Goal: Task Accomplishment & Management: Complete application form

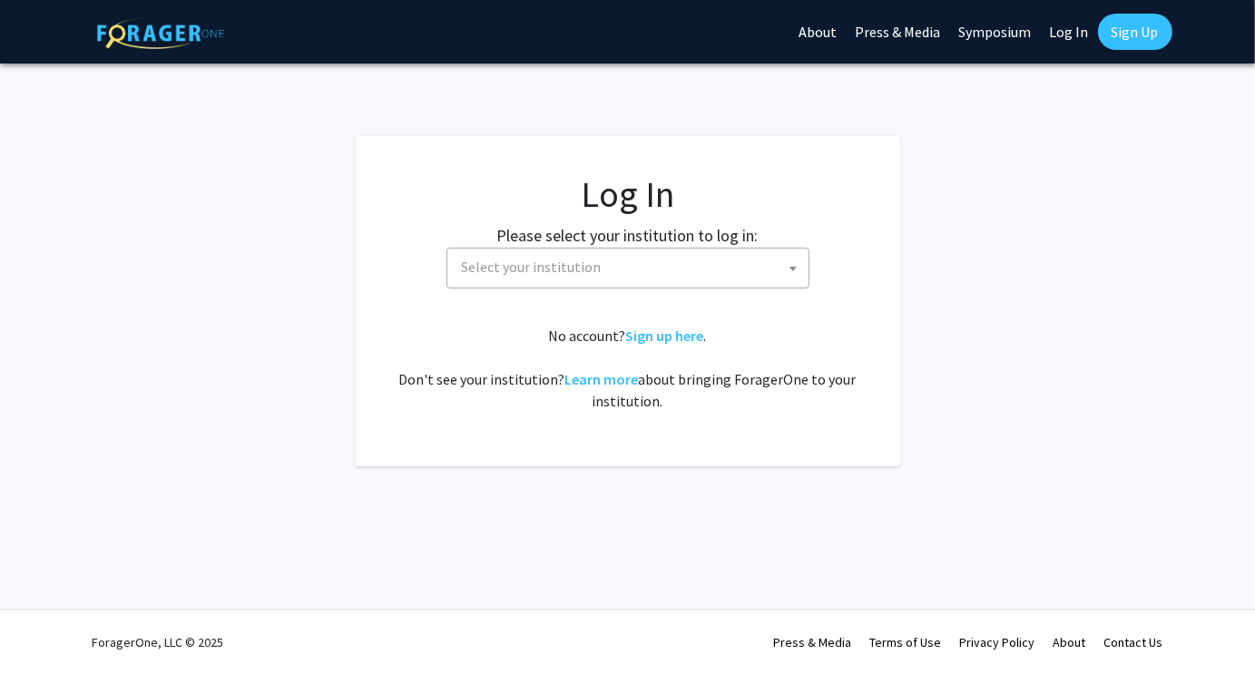
click at [620, 265] on span "Select your institution" at bounding box center [632, 267] width 354 height 37
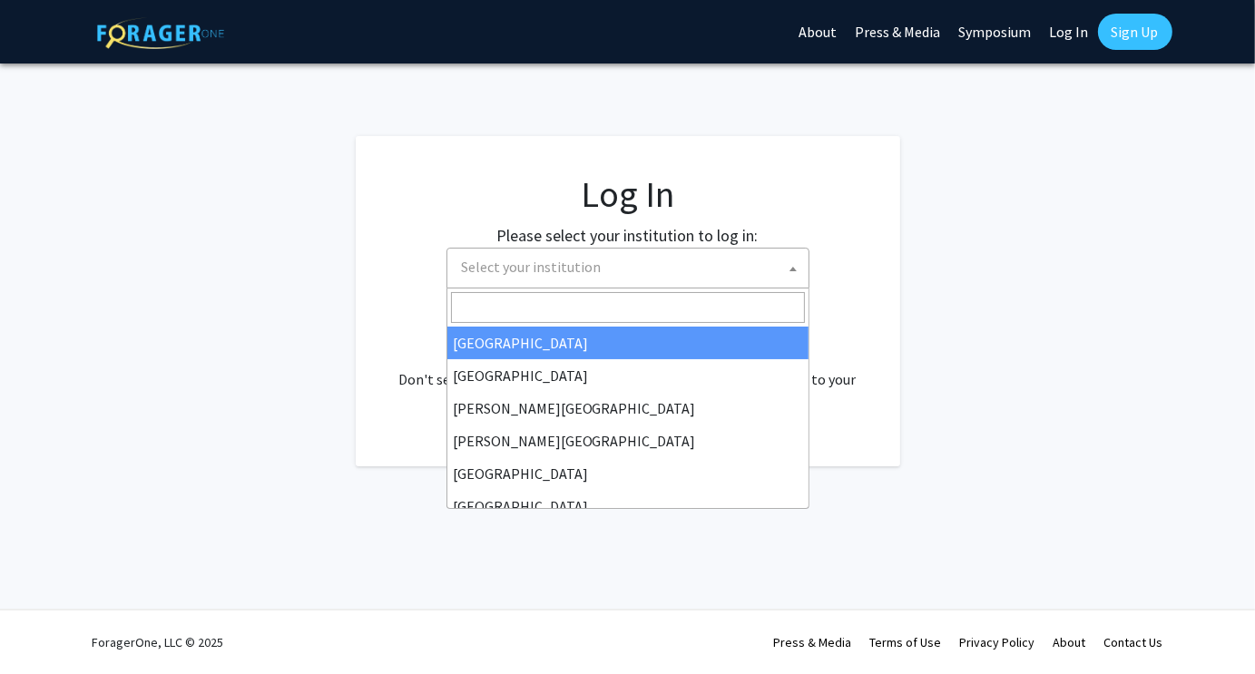
select select "34"
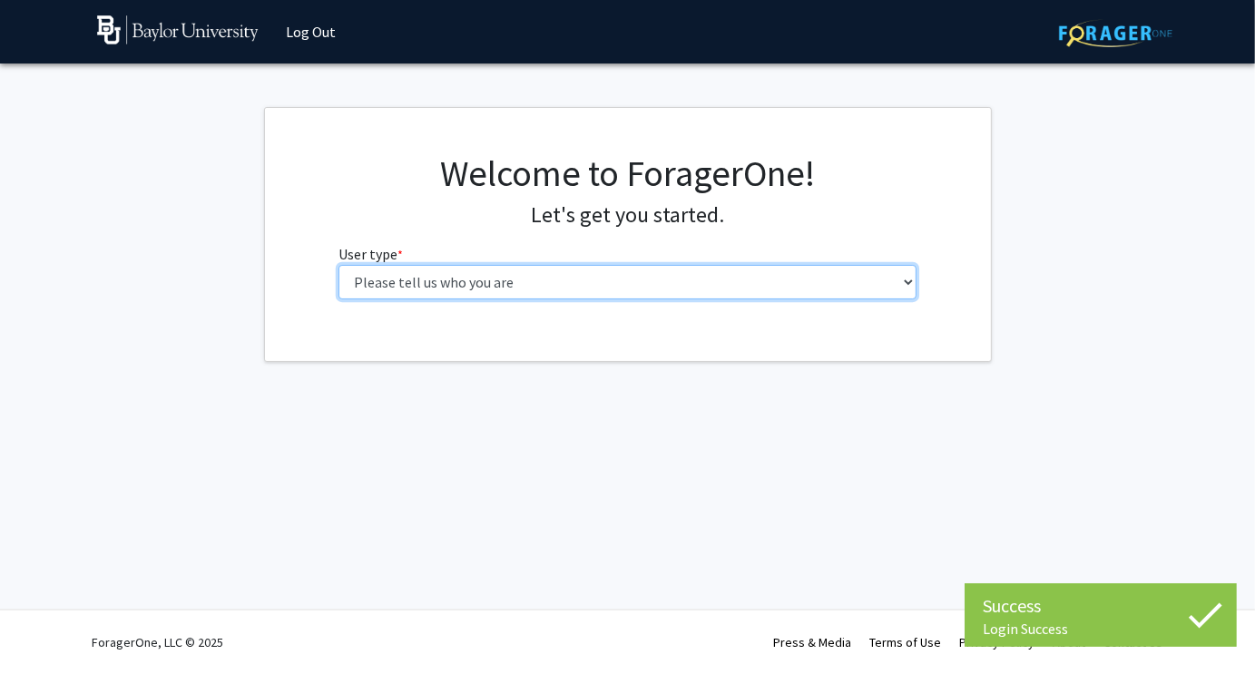
drag, startPoint x: 0, startPoint y: 0, endPoint x: 680, endPoint y: 300, distance: 742.9
click at [680, 300] on div "Welcome to ForagerOne! Let's get you started. User type * required Please tell …" at bounding box center [627, 233] width 605 height 162
select select "1: undergrad"
click at [339, 265] on select "Please tell us who you are Undergraduate Student Master's Student Doctoral Cand…" at bounding box center [628, 282] width 578 height 34
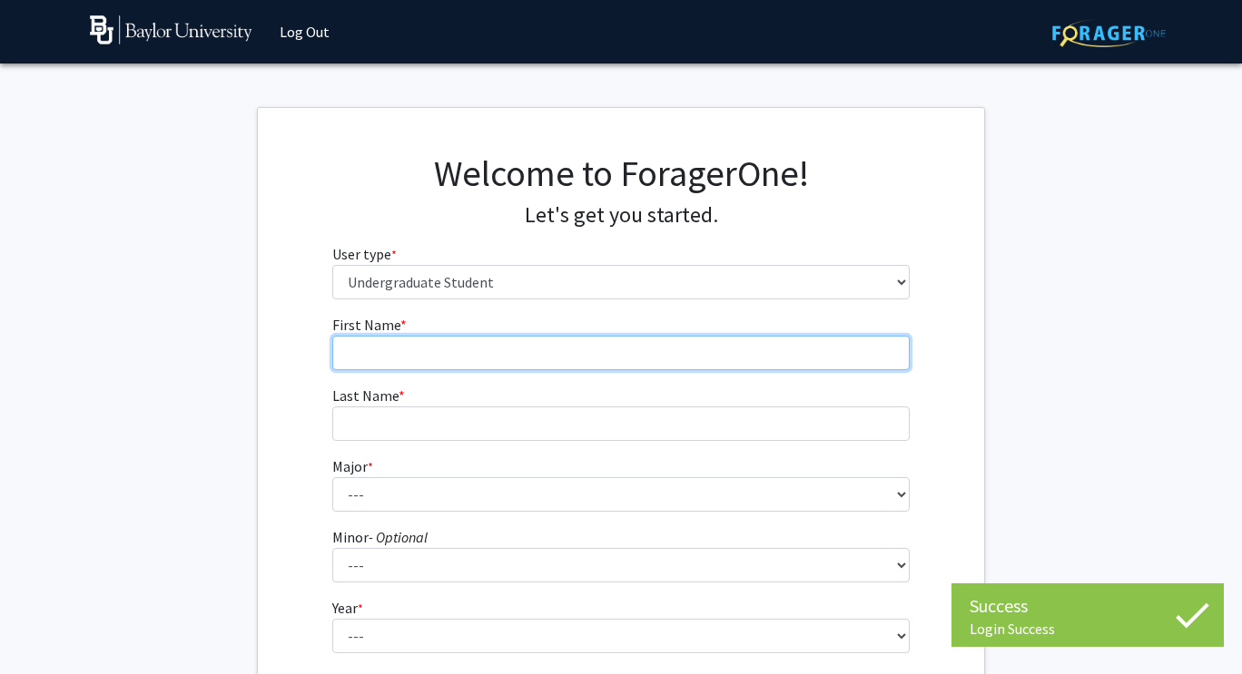
click at [643, 361] on input "First Name * required" at bounding box center [621, 353] width 578 height 34
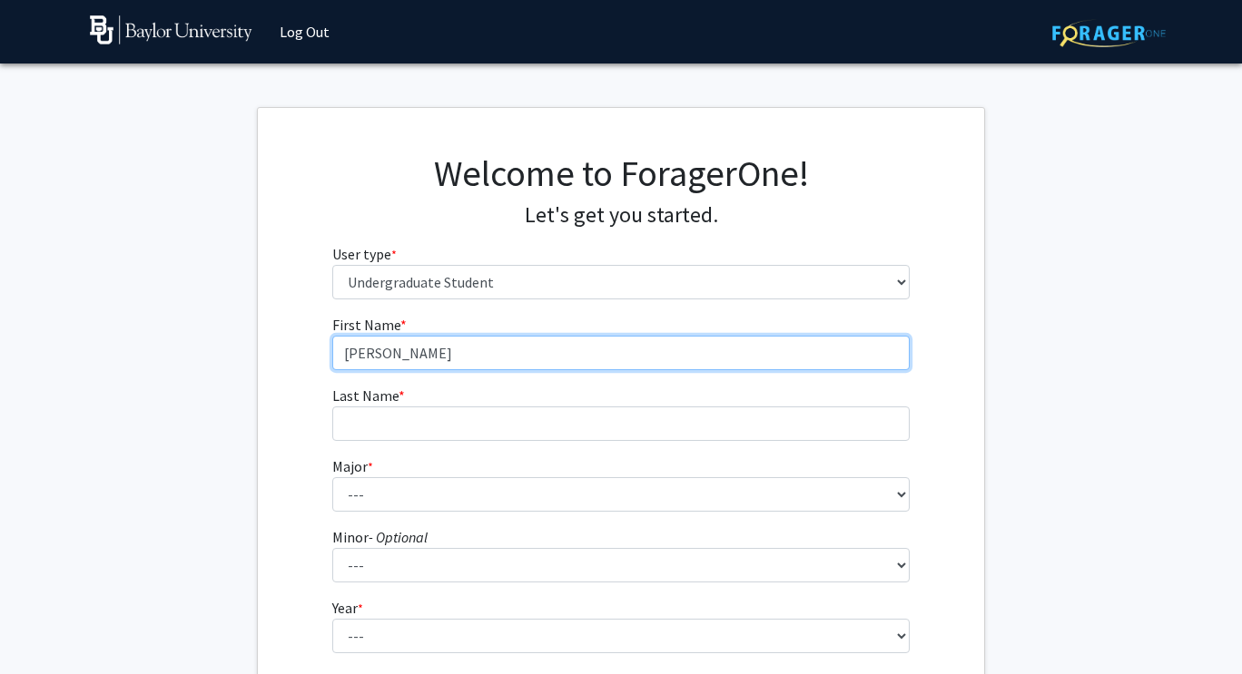
type input "[PERSON_NAME]"
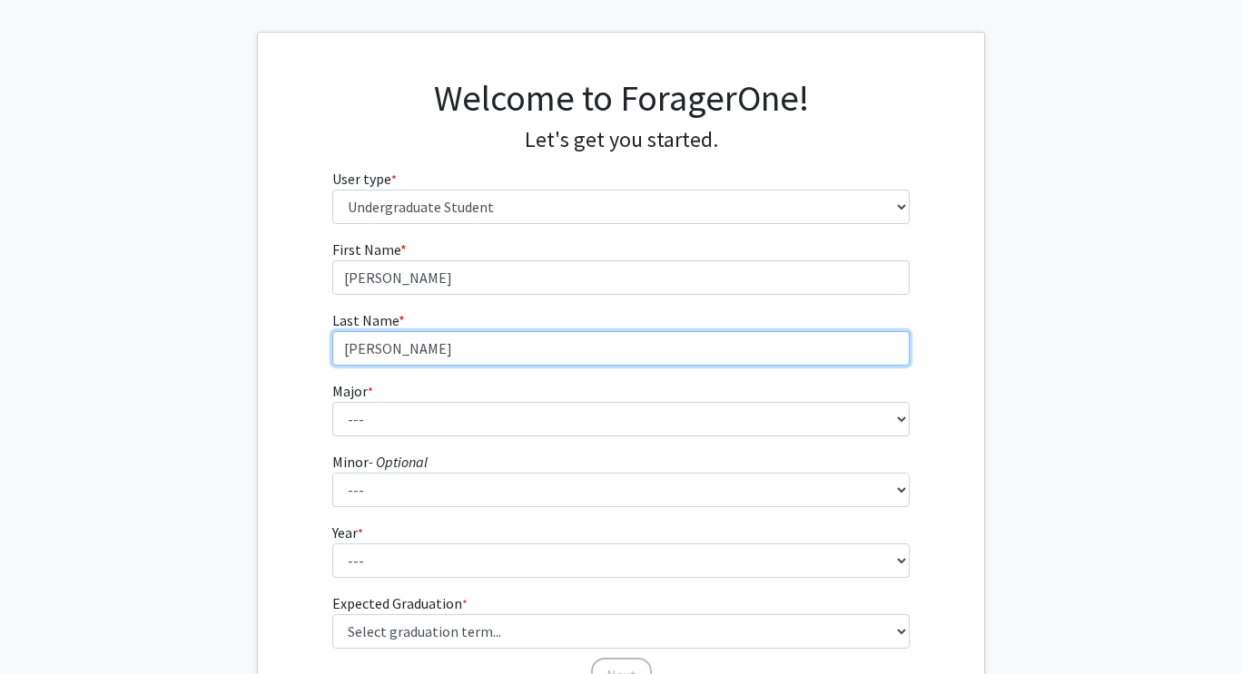
scroll to position [91, 0]
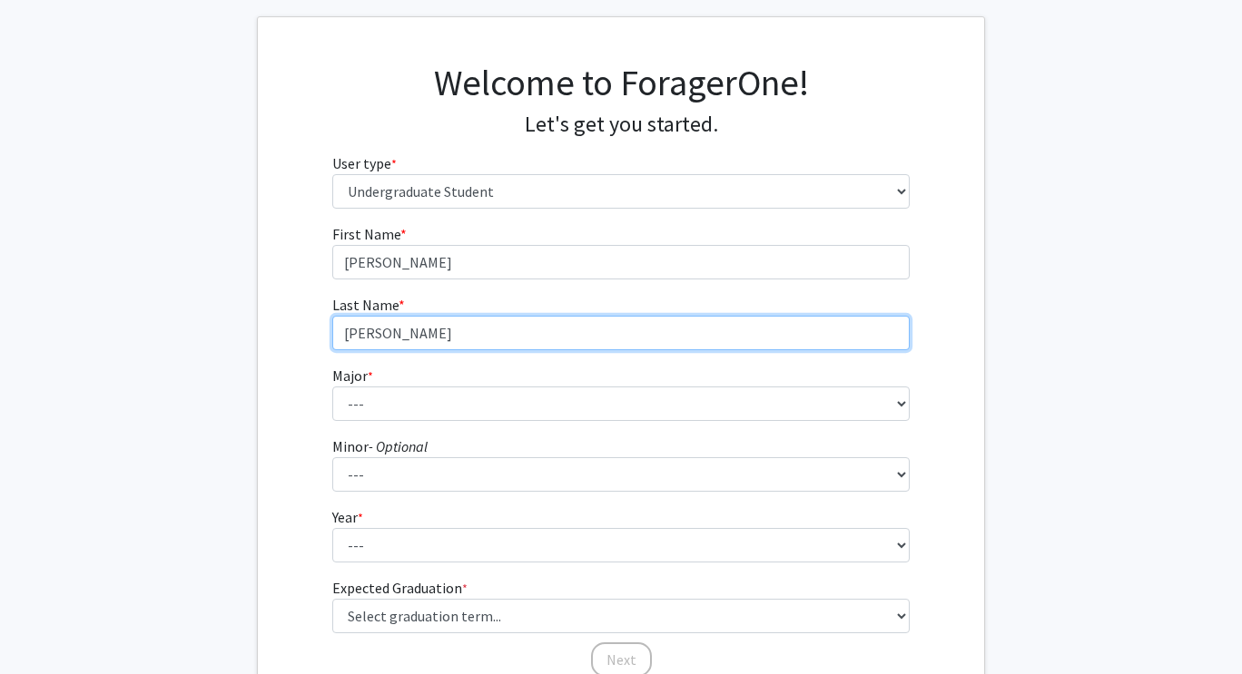
type input "[PERSON_NAME]"
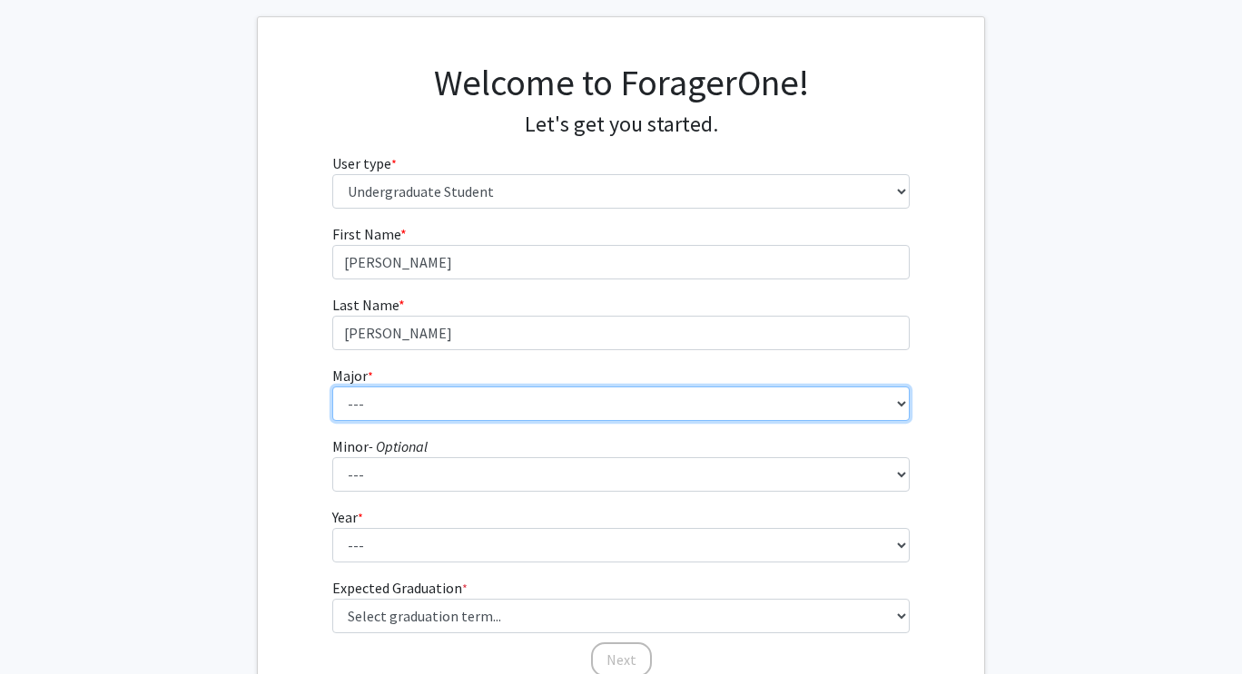
click at [891, 404] on select "--- Accounting American Studies Anthropology Apparel Design & Product Developme…" at bounding box center [621, 404] width 578 height 34
select select "30: 2695"
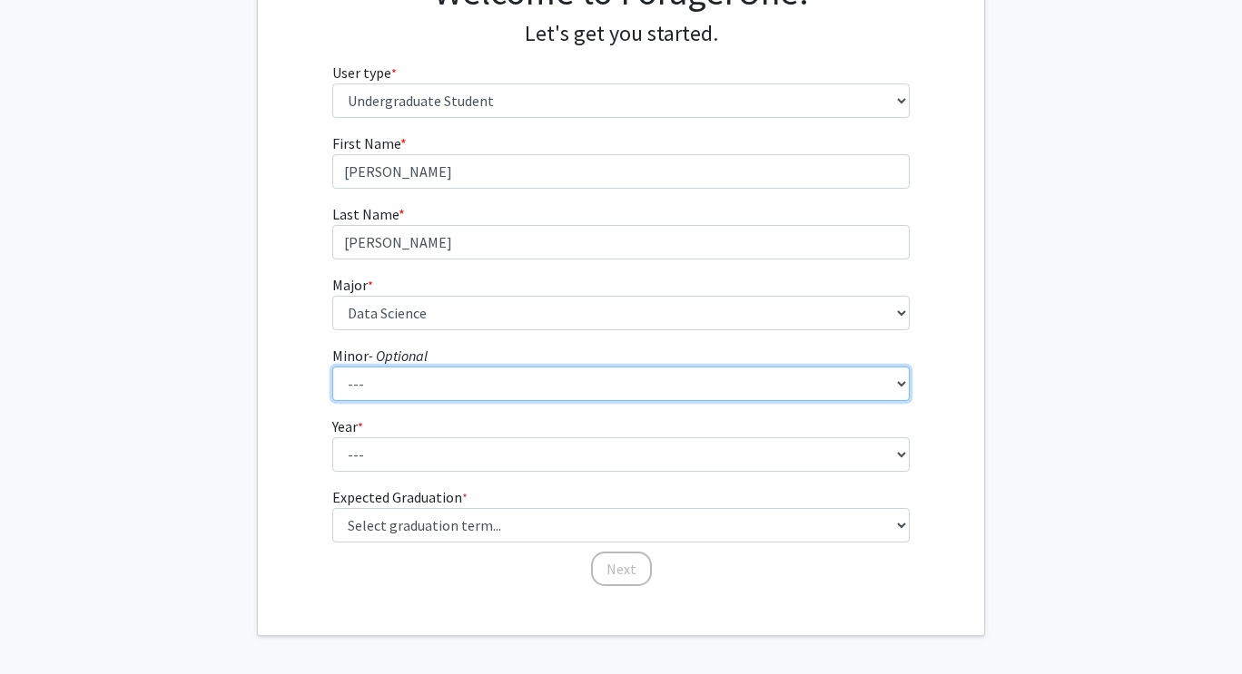
click at [675, 378] on select "--- Advertising American Sign Language American Studies Anthropology Apparel Me…" at bounding box center [621, 384] width 578 height 34
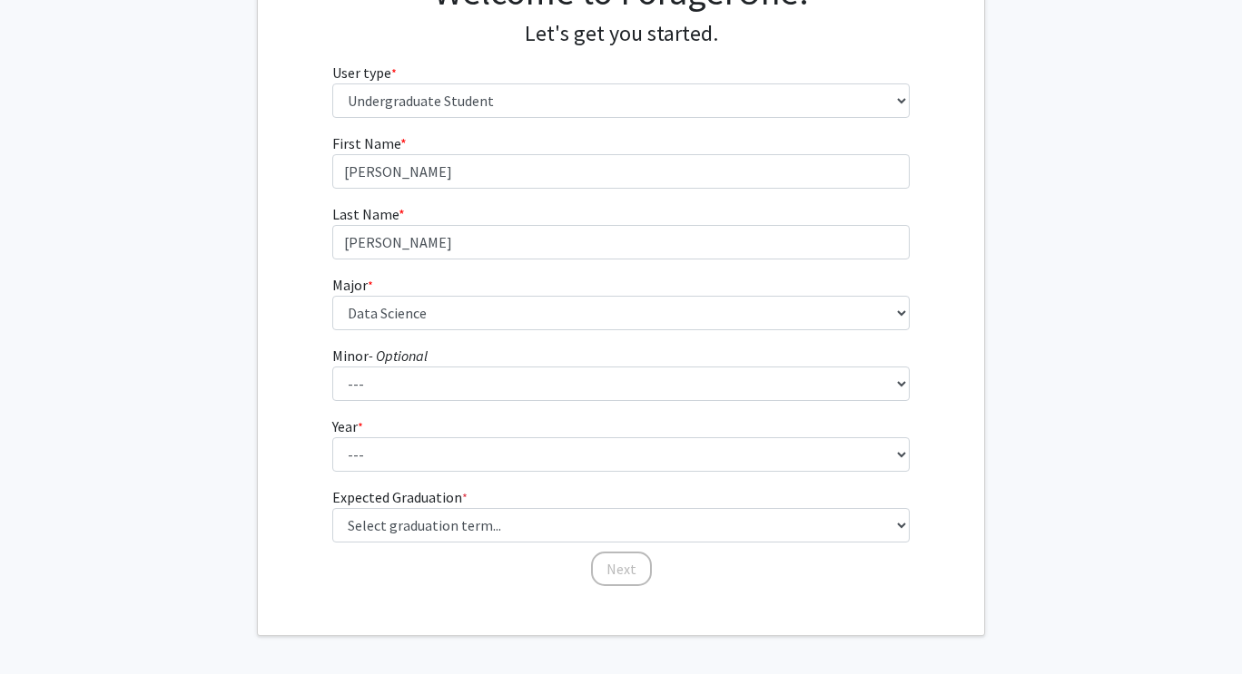
click at [952, 354] on div "First Name * required [PERSON_NAME] Name * required [PERSON_NAME] Major * requi…" at bounding box center [621, 361] width 726 height 456
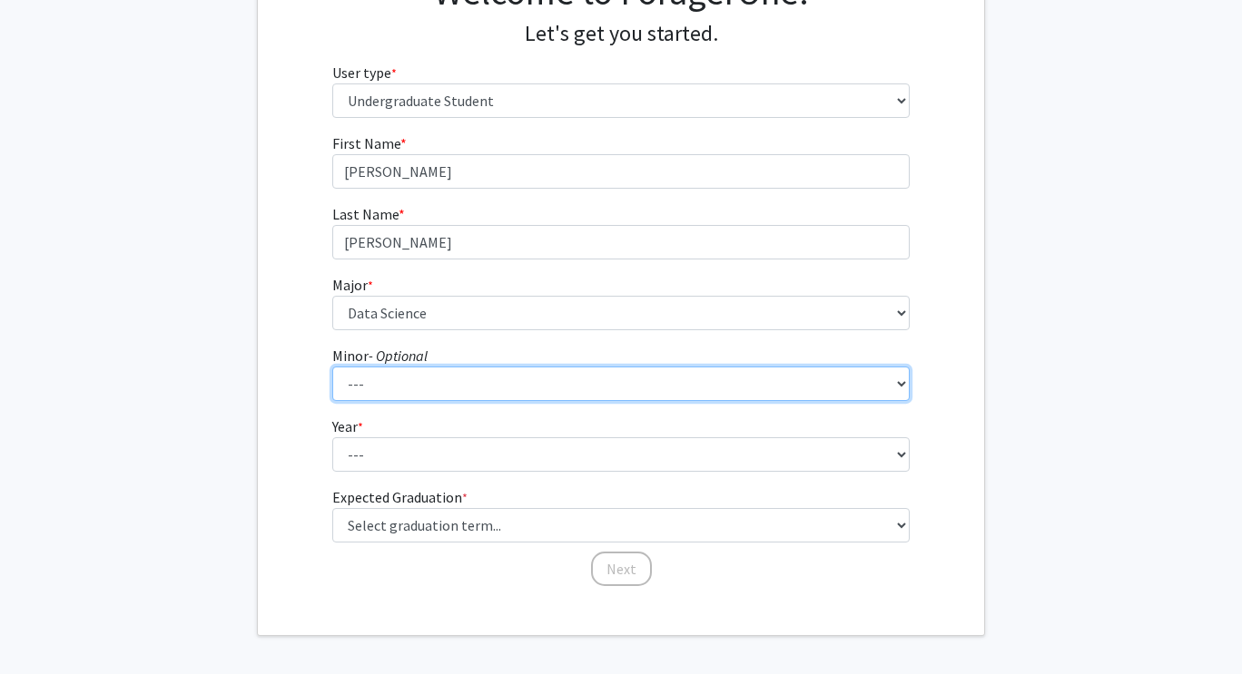
click at [877, 379] on select "--- Advertising American Sign Language American Studies Anthropology Apparel Me…" at bounding box center [621, 384] width 578 height 34
click at [787, 385] on select "--- Advertising American Sign Language American Studies Anthropology Apparel Me…" at bounding box center [621, 384] width 578 height 34
click at [876, 389] on select "--- Advertising American Sign Language American Studies Anthropology Apparel Me…" at bounding box center [621, 384] width 578 height 34
select select "82: 2145"
click at [332, 367] on select "--- Advertising American Sign Language American Studies Anthropology Apparel Me…" at bounding box center [621, 384] width 578 height 34
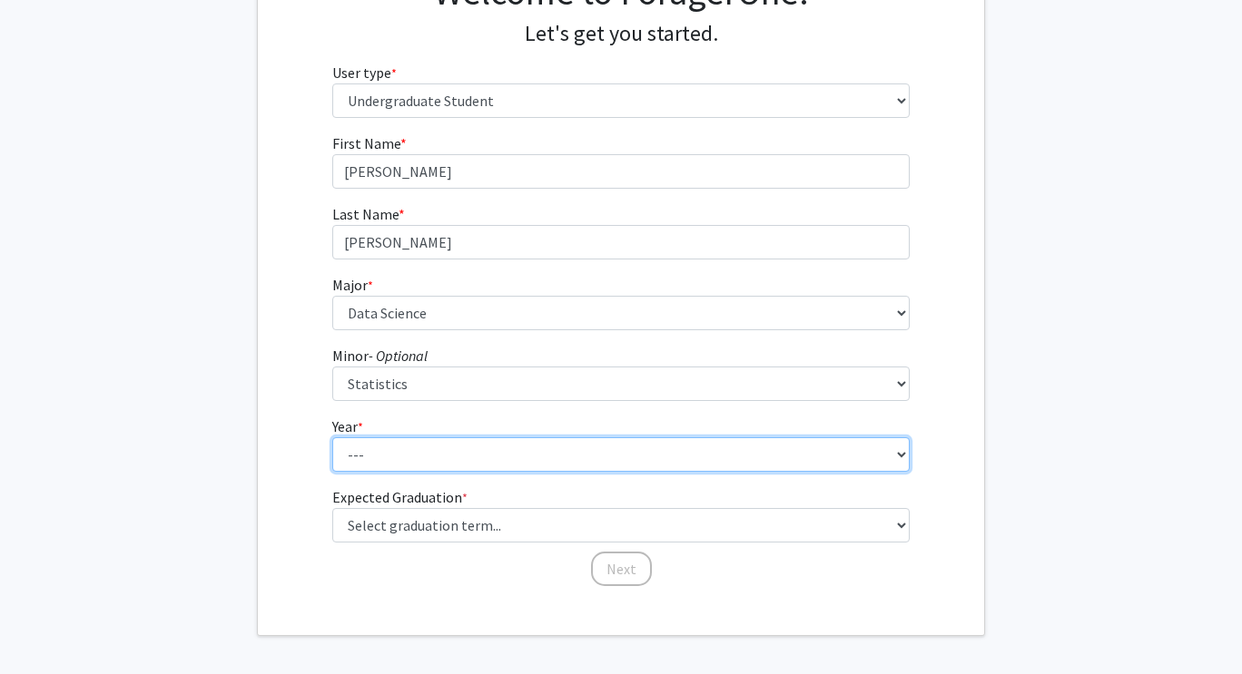
click at [641, 446] on select "--- First-year Sophomore Junior Senior Postbaccalaureate Certificate" at bounding box center [621, 455] width 578 height 34
select select "4: senior"
click at [332, 438] on select "--- First-year Sophomore Junior Senior Postbaccalaureate Certificate" at bounding box center [621, 455] width 578 height 34
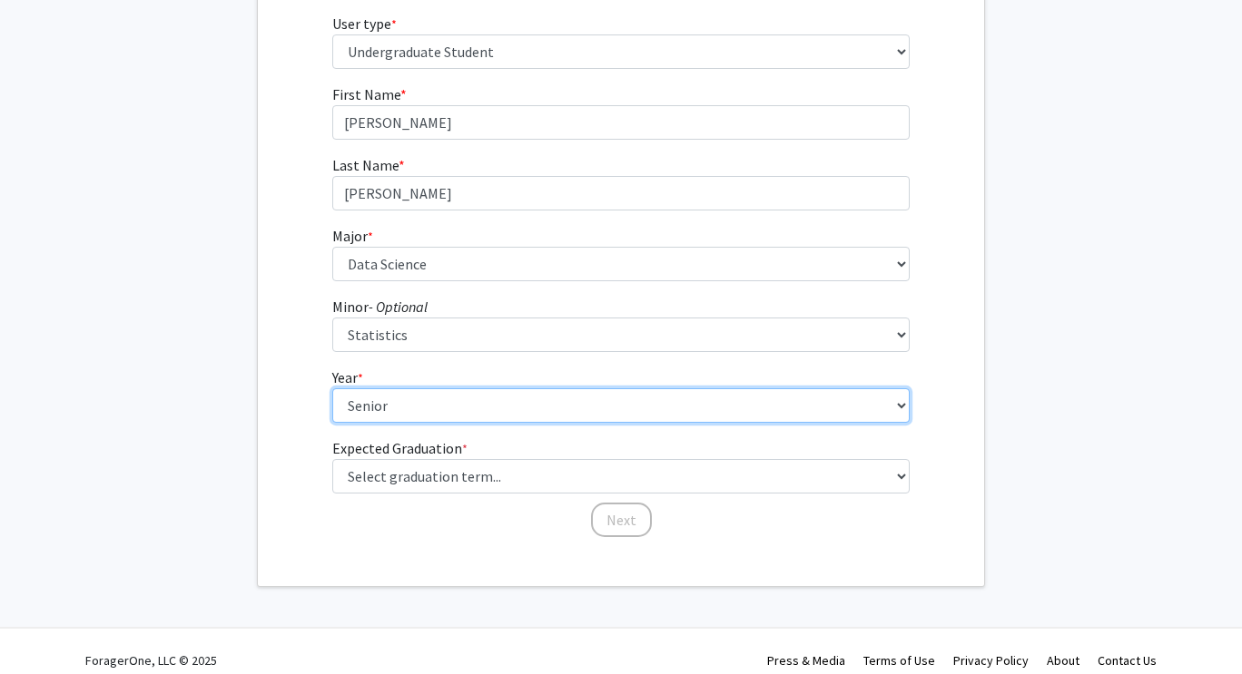
scroll to position [248, 0]
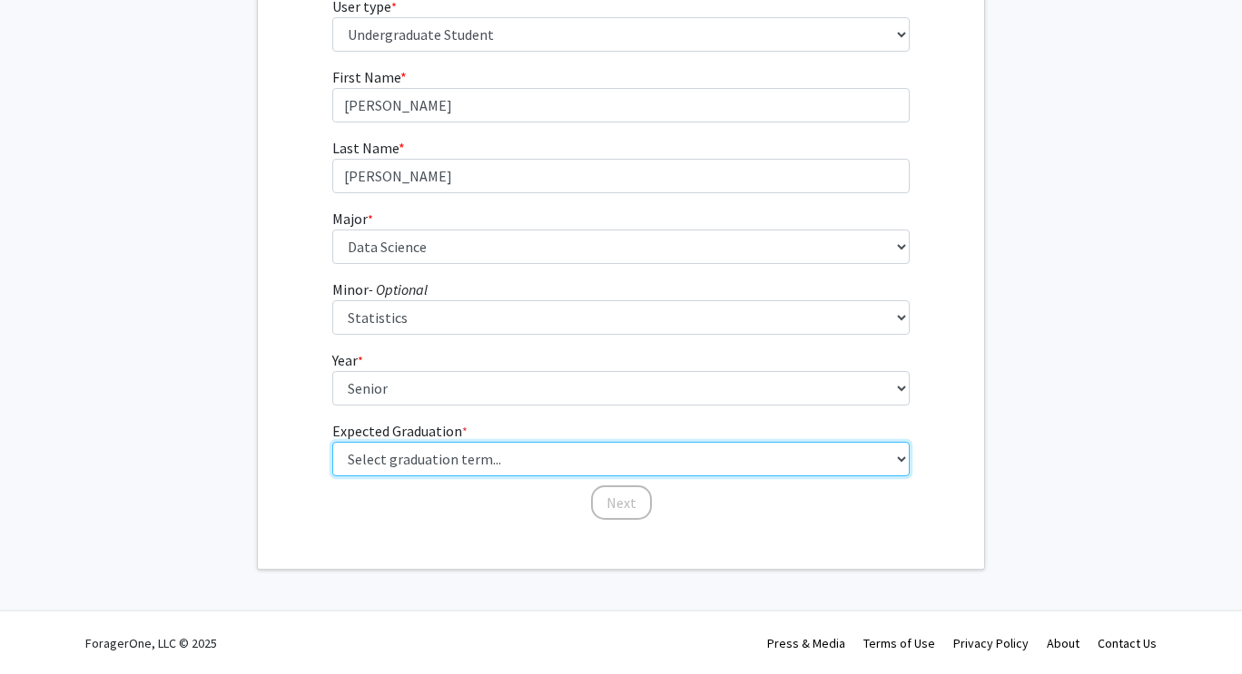
click at [552, 459] on select "Select graduation term... Spring 2025 Summer 2025 Fall 2025 Winter 2025 Spring …" at bounding box center [621, 459] width 578 height 34
select select "5: spring_2026"
click at [332, 442] on select "Select graduation term... Spring 2025 Summer 2025 Fall 2025 Winter 2025 Spring …" at bounding box center [621, 459] width 578 height 34
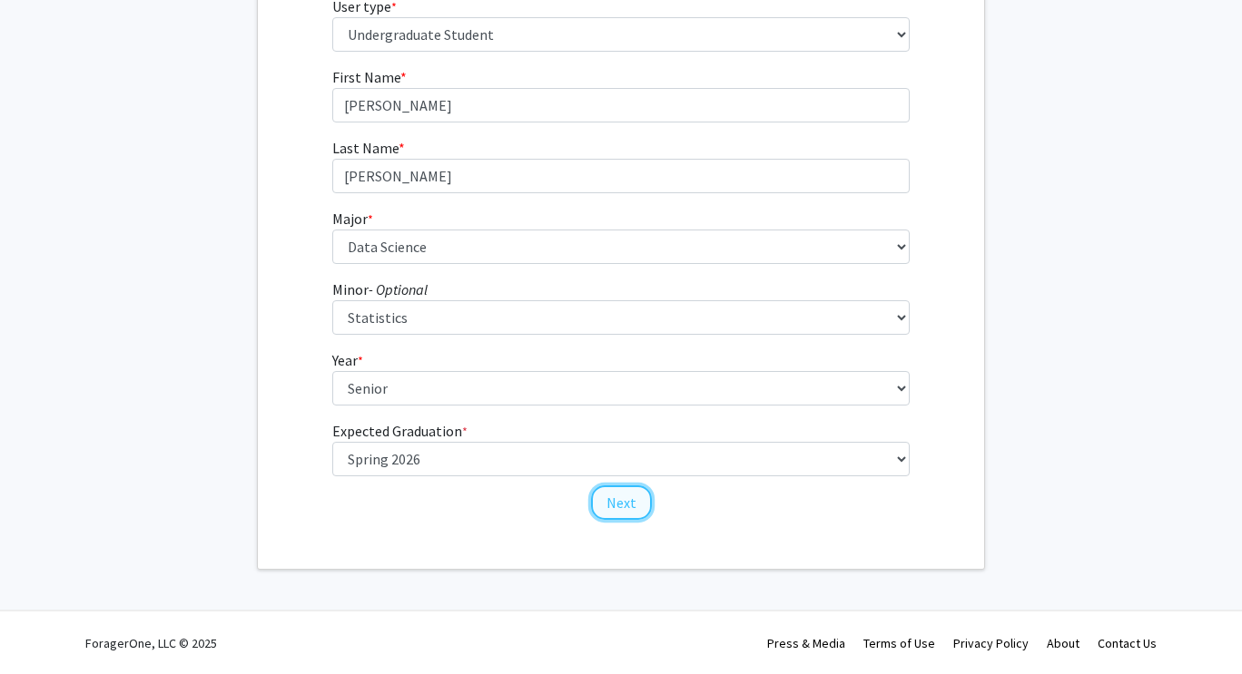
click at [635, 506] on button "Next" at bounding box center [621, 503] width 61 height 34
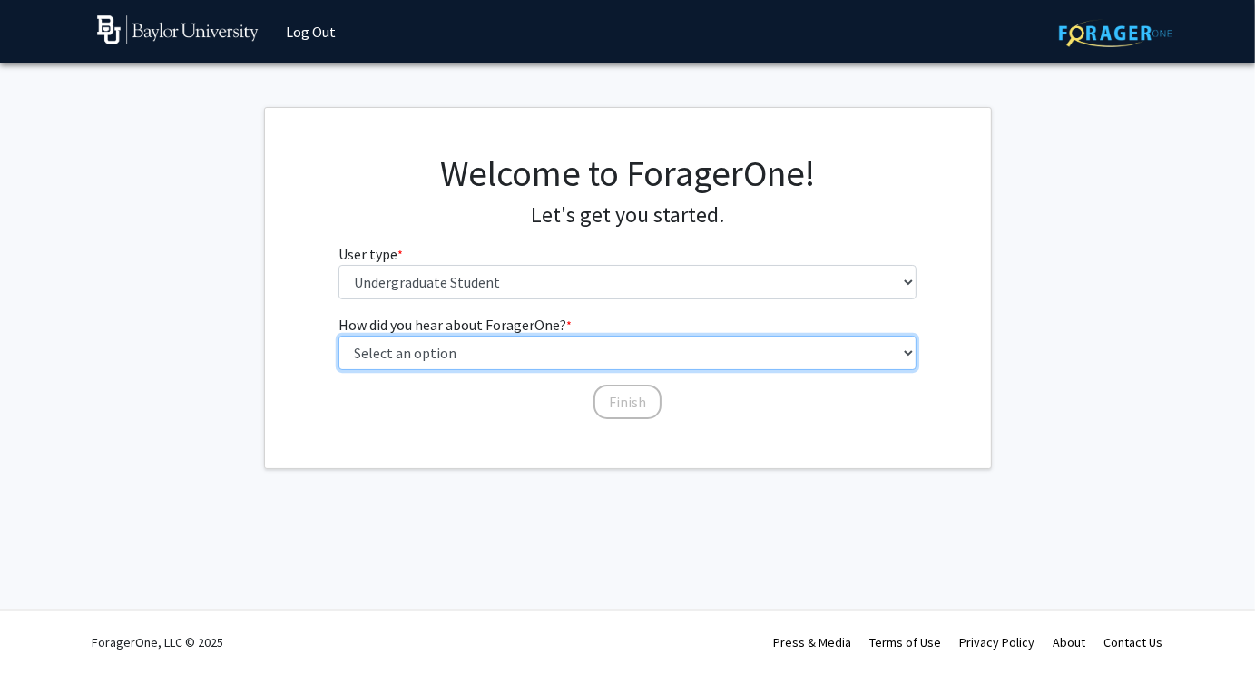
click at [593, 357] on select "Select an option Peer/student recommendation Faculty/staff recommendation Unive…" at bounding box center [628, 353] width 578 height 34
select select "2: faculty_recommendation"
click at [339, 336] on select "Select an option Peer/student recommendation Faculty/staff recommendation Unive…" at bounding box center [628, 353] width 578 height 34
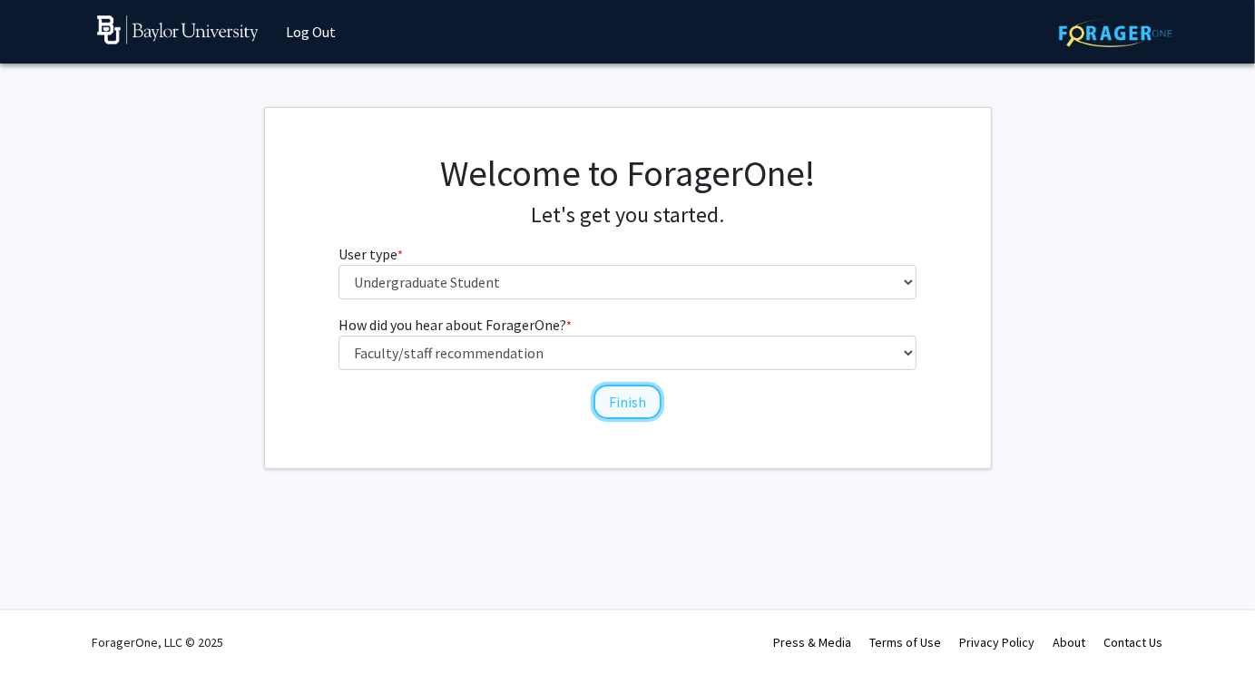
click at [617, 409] on button "Finish" at bounding box center [628, 402] width 68 height 34
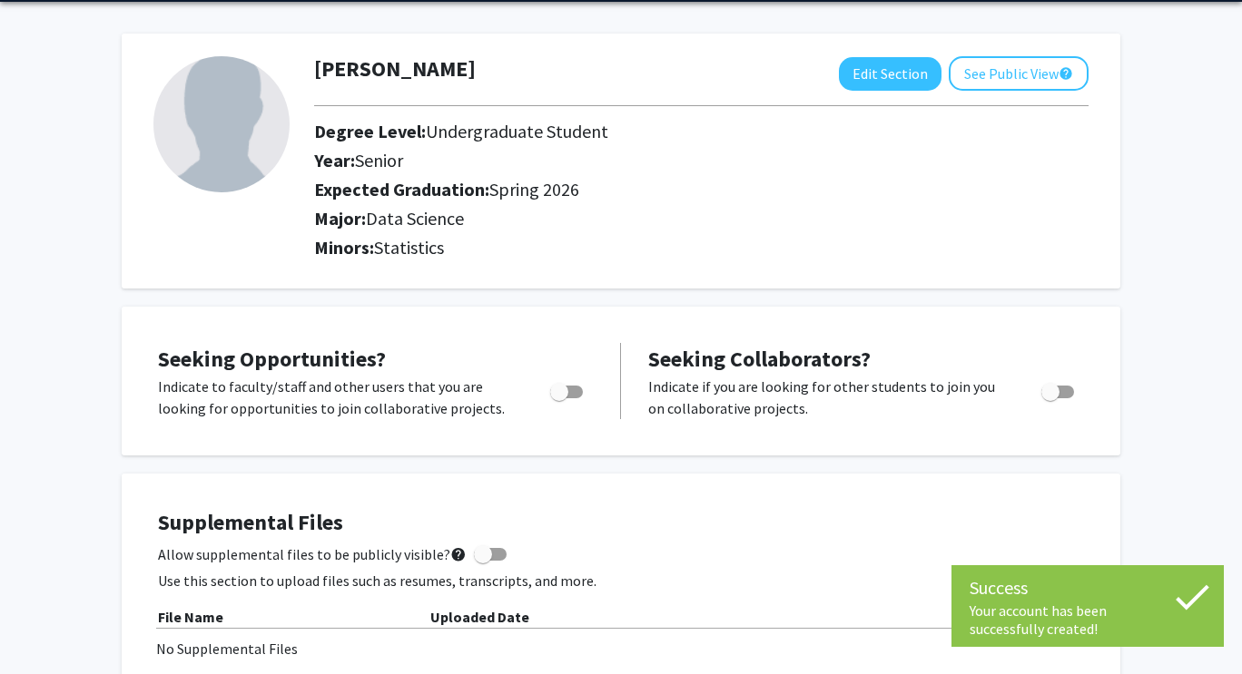
scroll to position [91, 0]
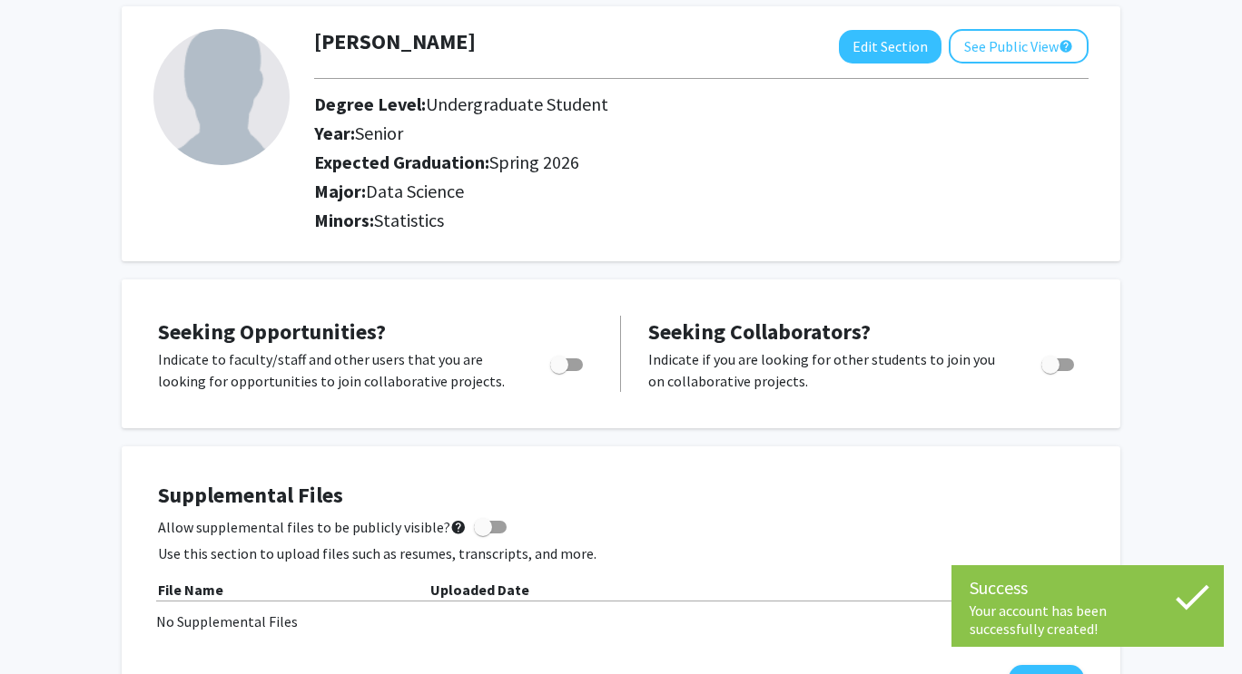
click at [572, 363] on span "Toggle" at bounding box center [566, 365] width 33 height 13
click at [559, 371] on input "Are you actively seeking opportunities?" at bounding box center [558, 371] width 1 height 1
checkbox input "true"
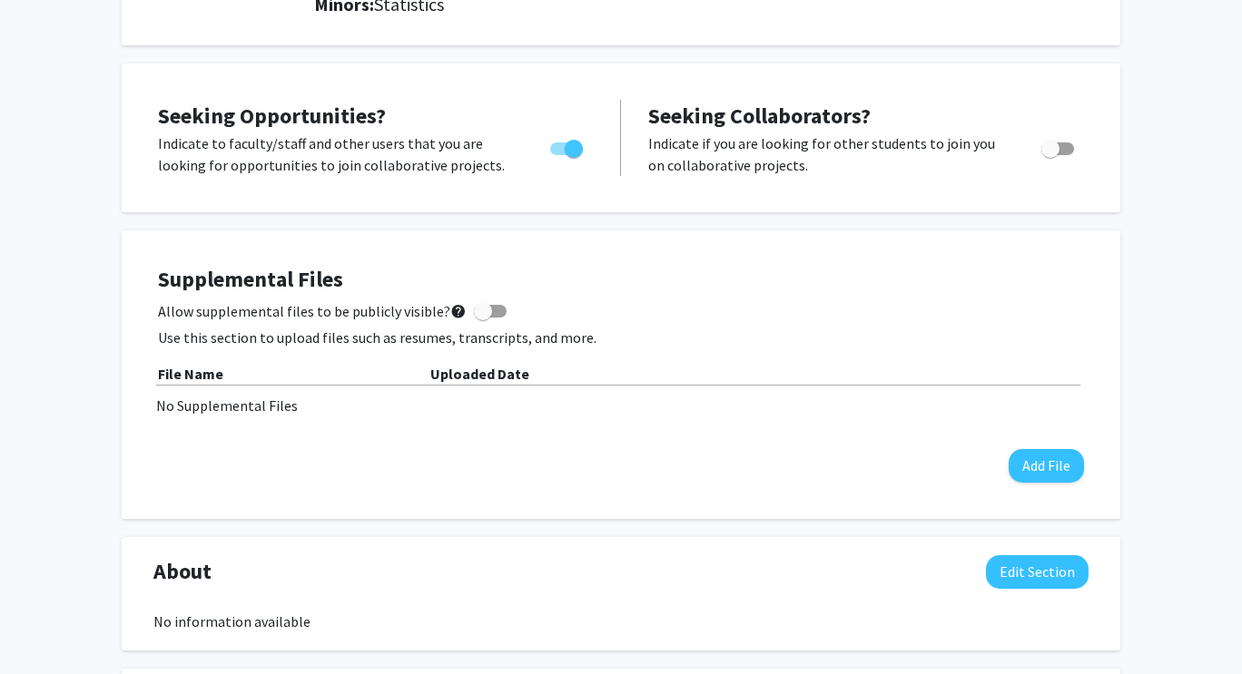
scroll to position [363, 0]
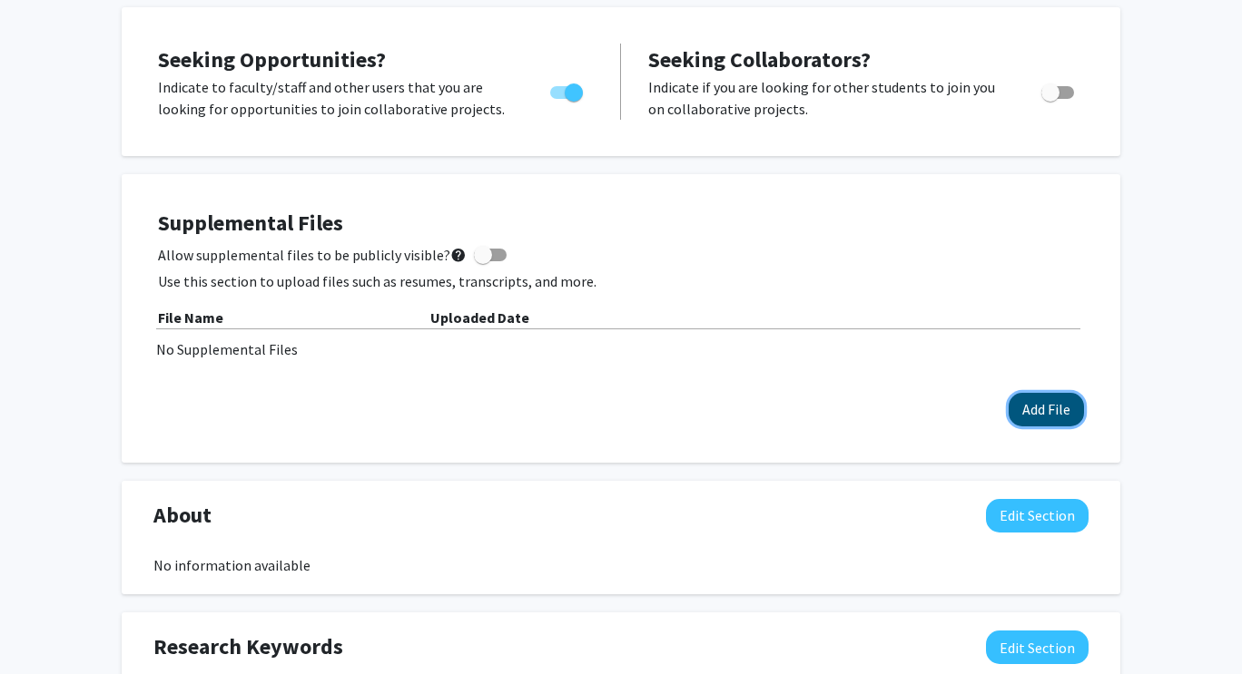
click at [1066, 407] on button "Add File" at bounding box center [1045, 410] width 75 height 34
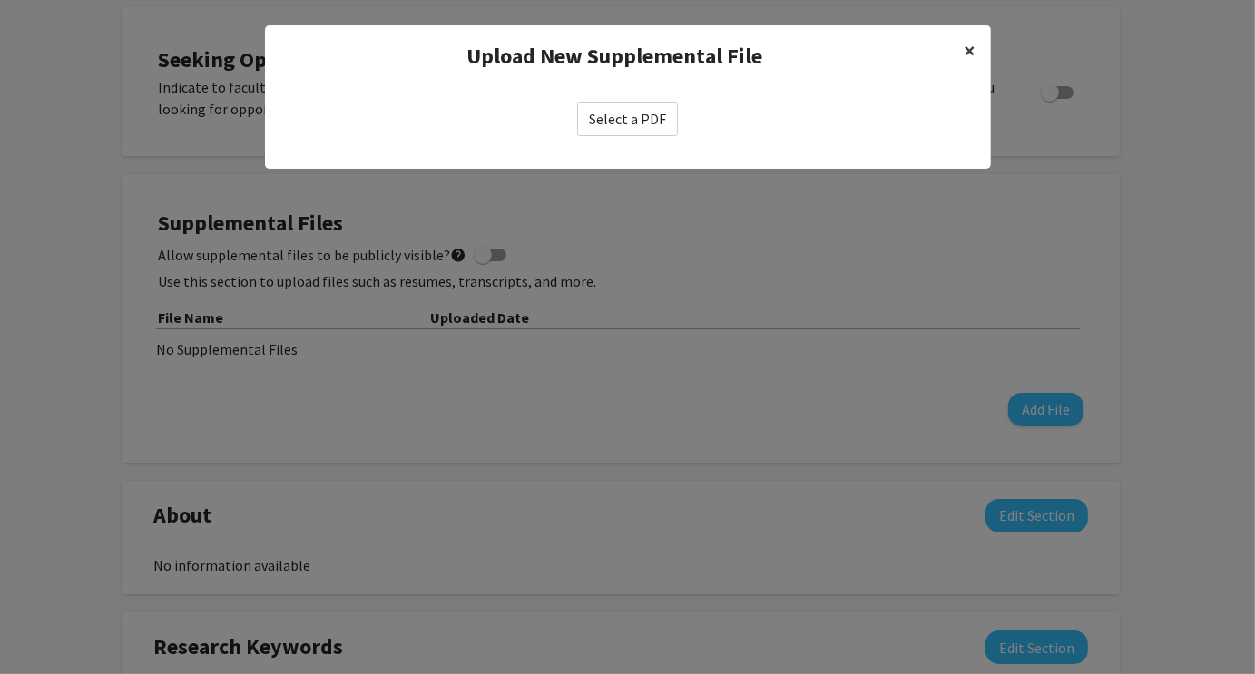
click at [961, 53] on button "×" at bounding box center [970, 50] width 41 height 51
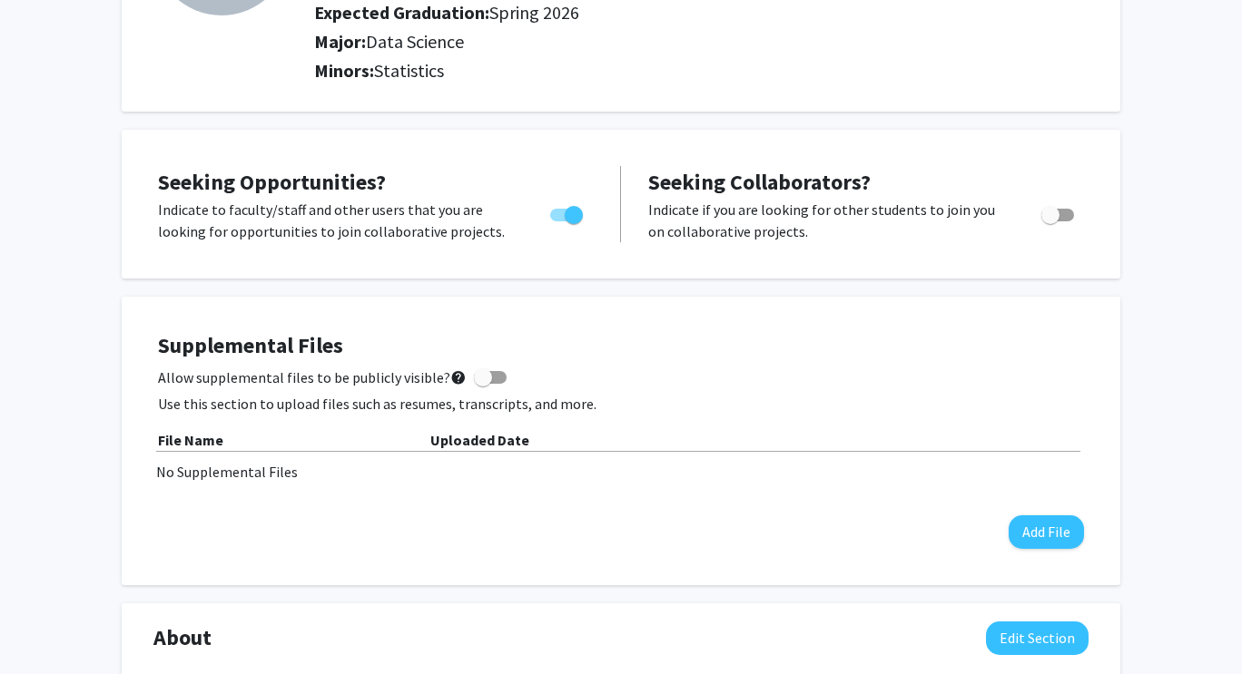
scroll to position [422, 0]
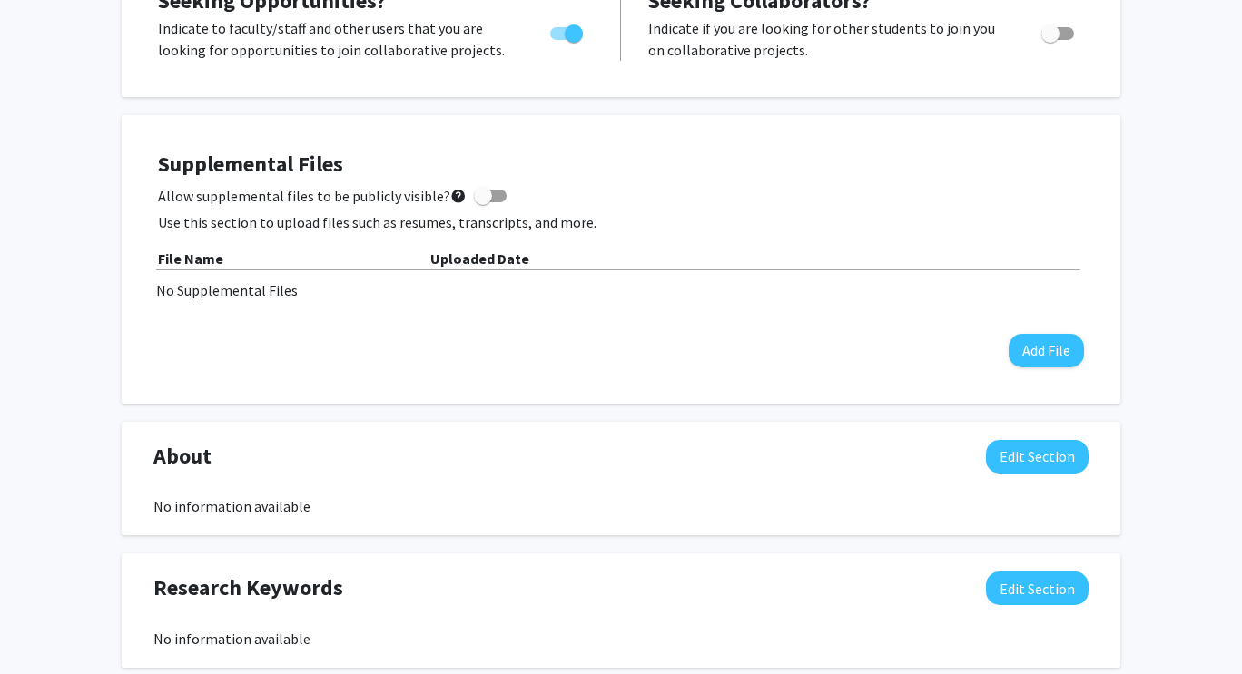
click at [79, 133] on div "[PERSON_NAME] Edit Section See Public View help Degree Level: Undergraduate Stu…" at bounding box center [621, 449] width 1242 height 1612
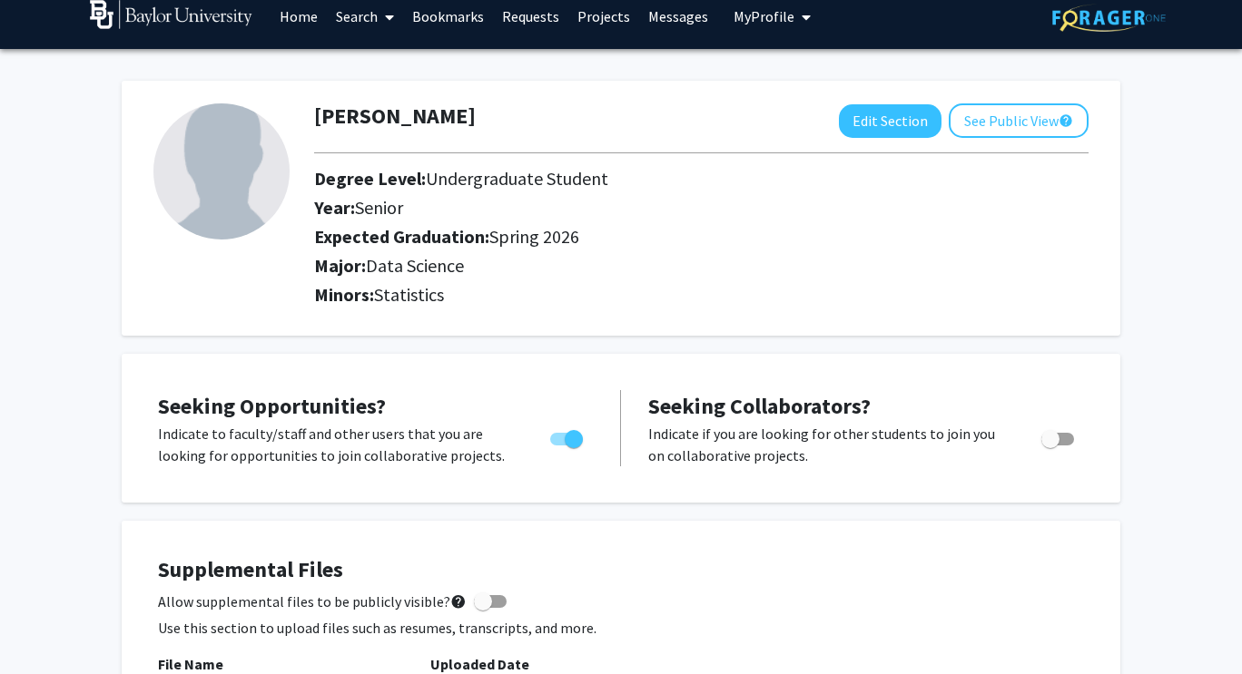
scroll to position [0, 0]
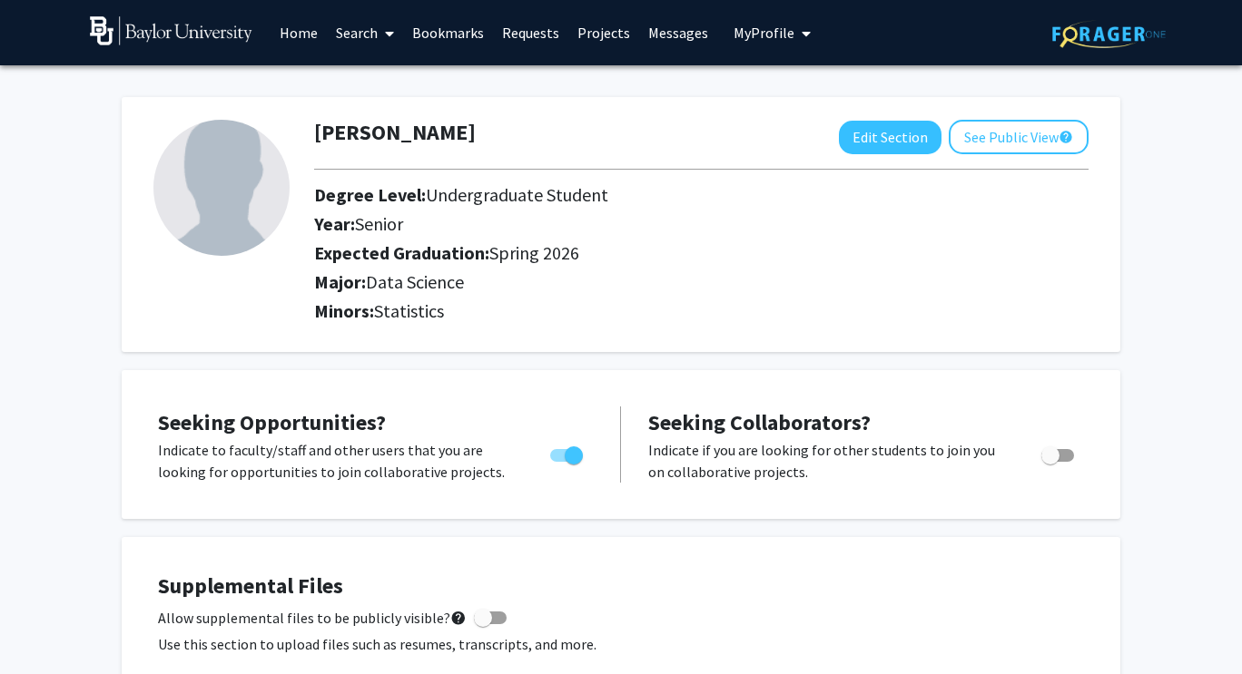
click at [287, 30] on link "Home" at bounding box center [298, 33] width 56 height 64
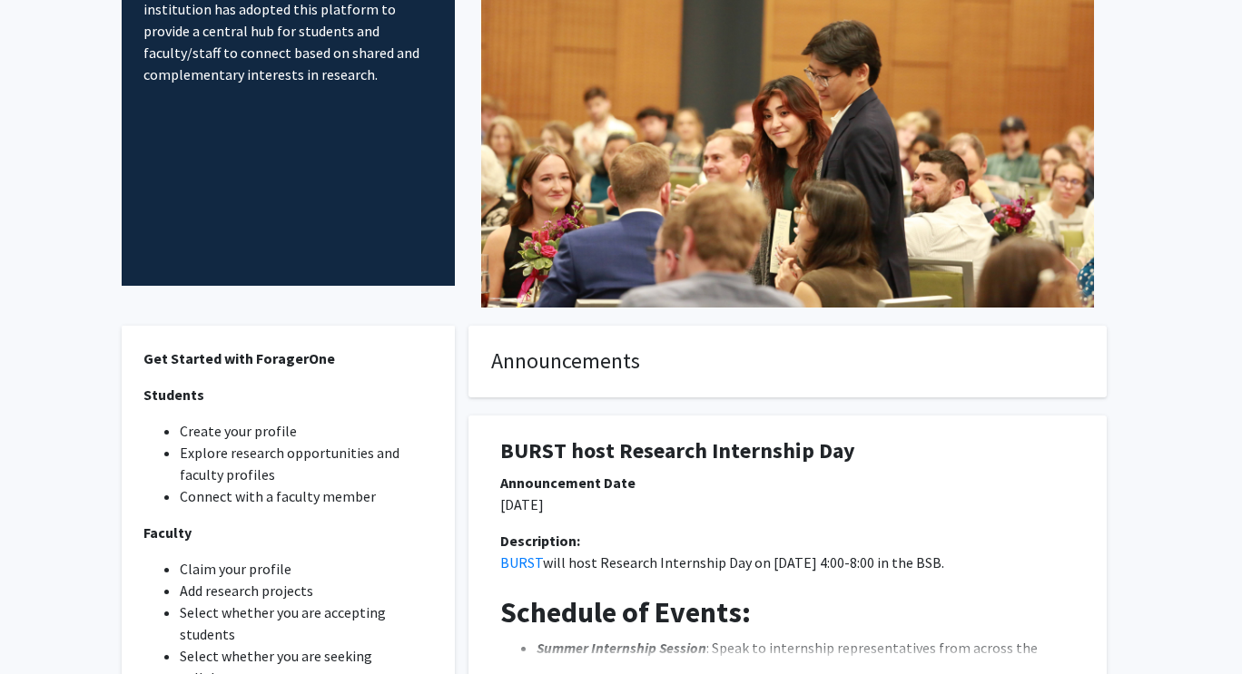
scroll to position [363, 0]
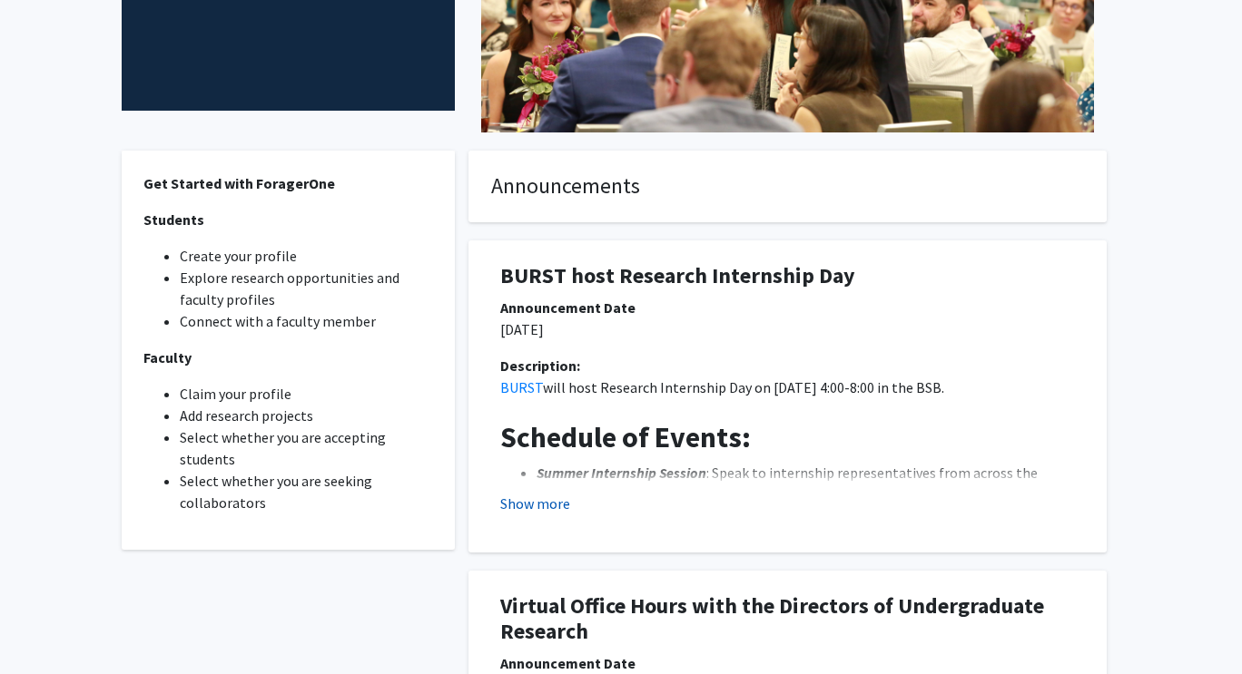
click at [554, 505] on button "Show more" at bounding box center [535, 504] width 70 height 22
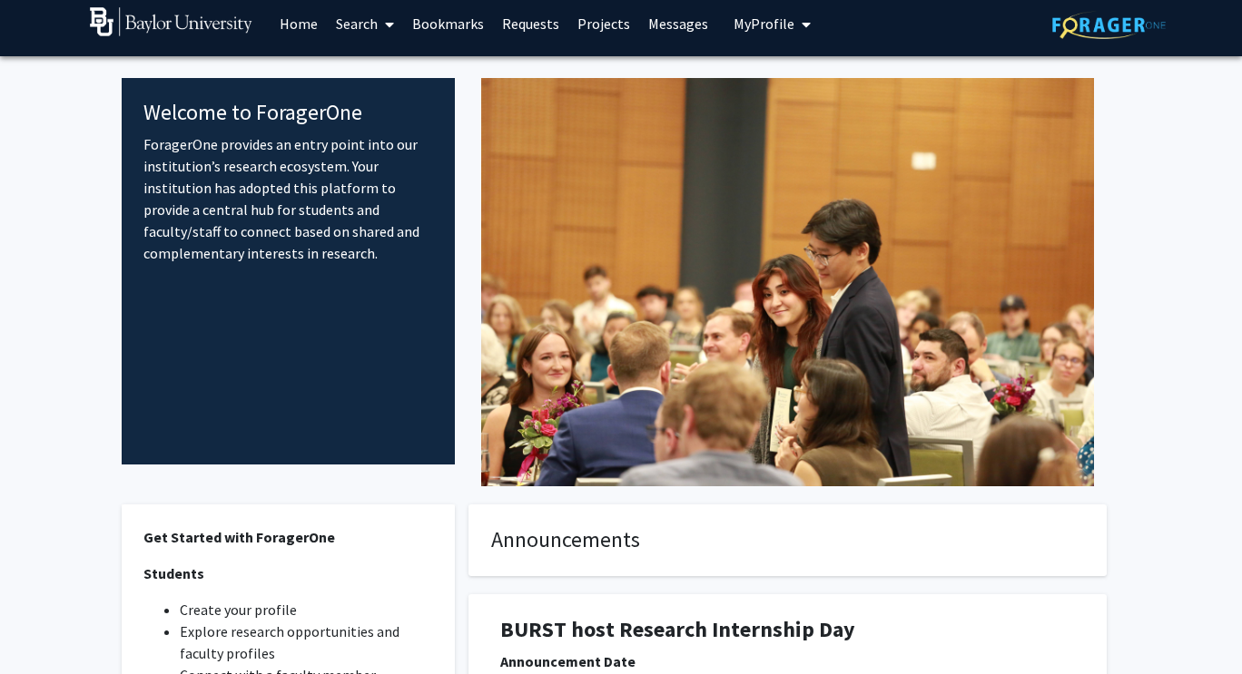
scroll to position [0, 0]
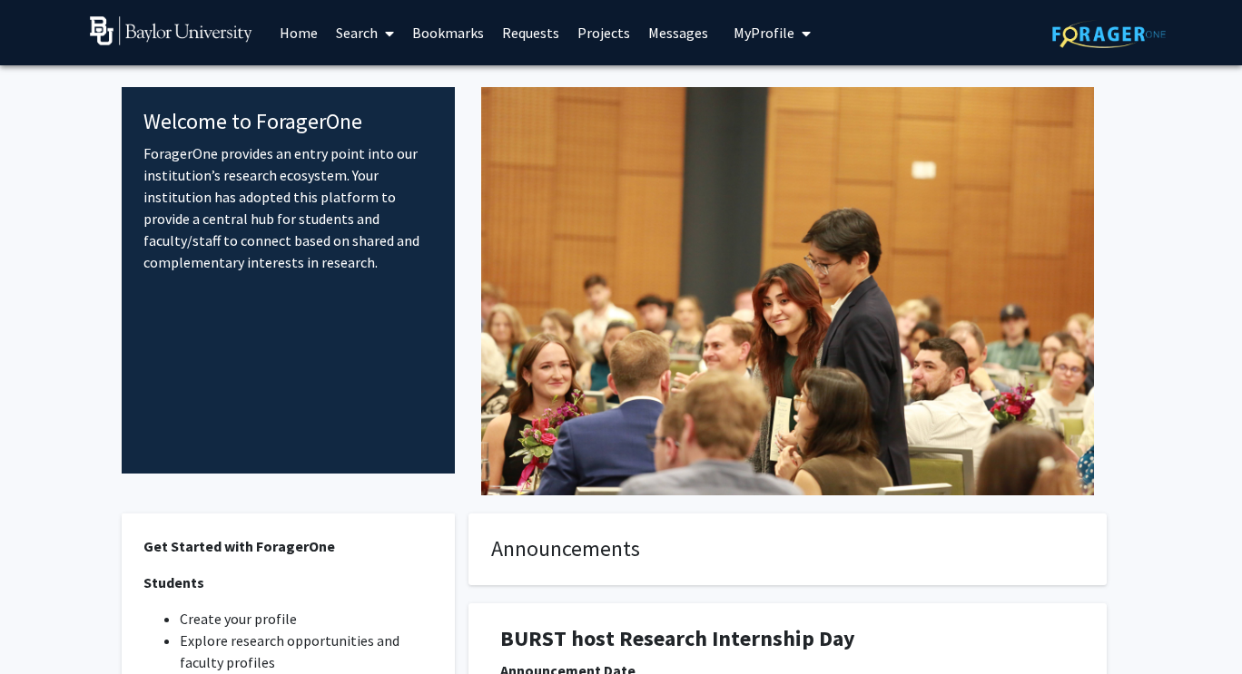
click at [360, 39] on link "Search" at bounding box center [365, 33] width 76 height 64
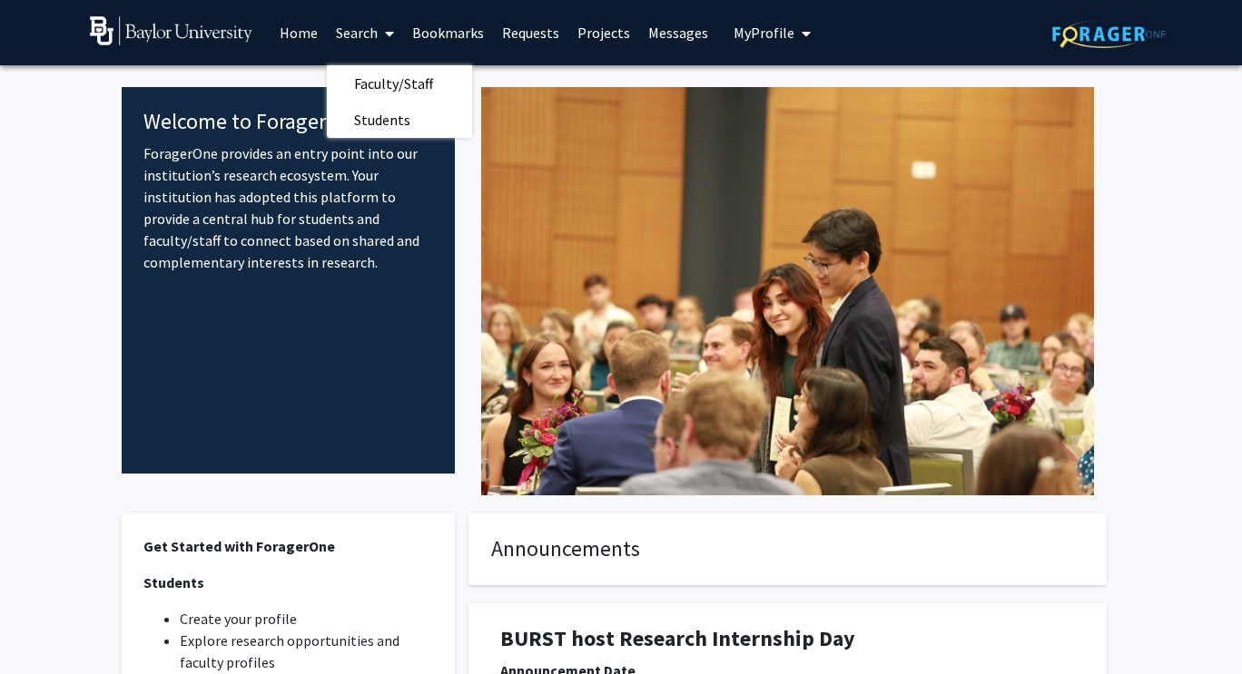
click at [517, 30] on link "Requests" at bounding box center [530, 33] width 75 height 64
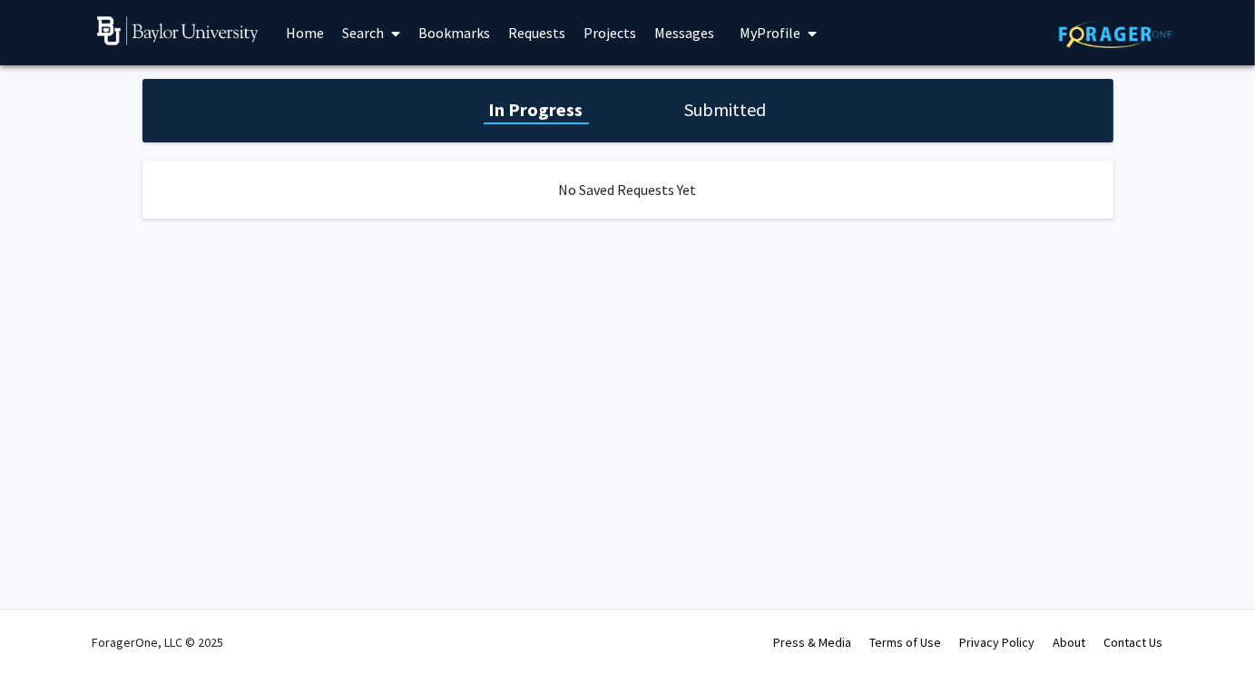
click at [715, 103] on h1 "Submitted" at bounding box center [726, 109] width 93 height 25
click at [372, 26] on link "Search" at bounding box center [371, 33] width 76 height 64
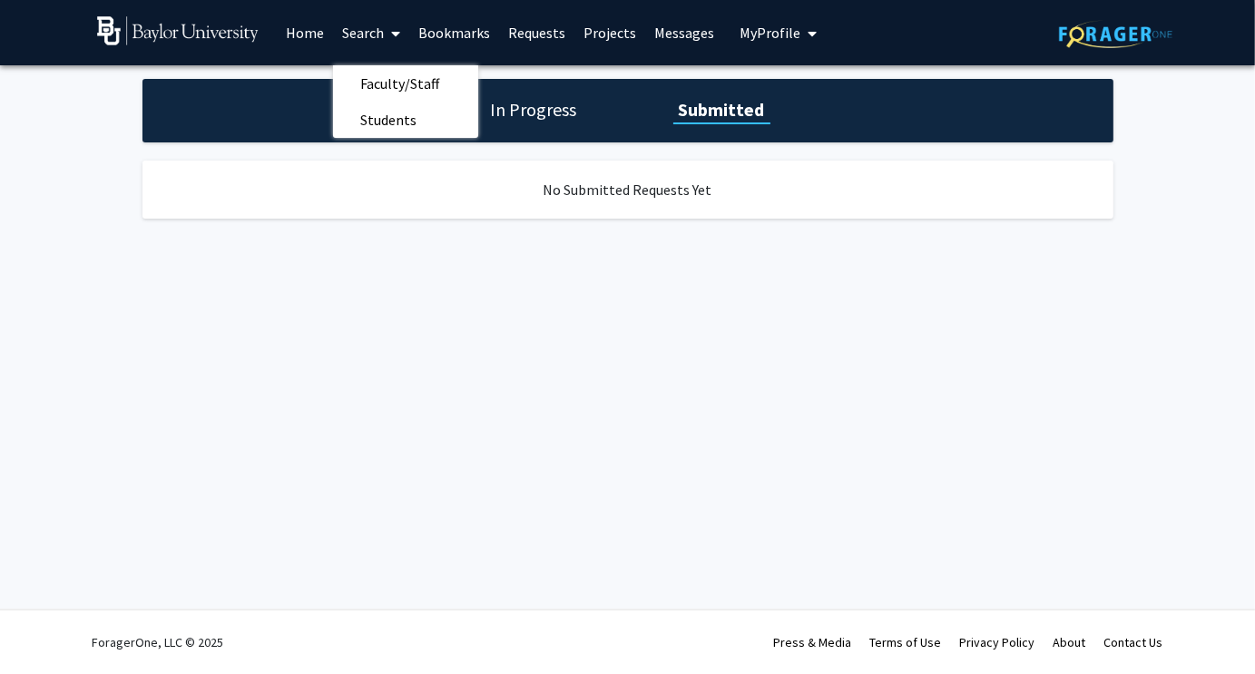
click at [610, 29] on link "Projects" at bounding box center [610, 33] width 71 height 64
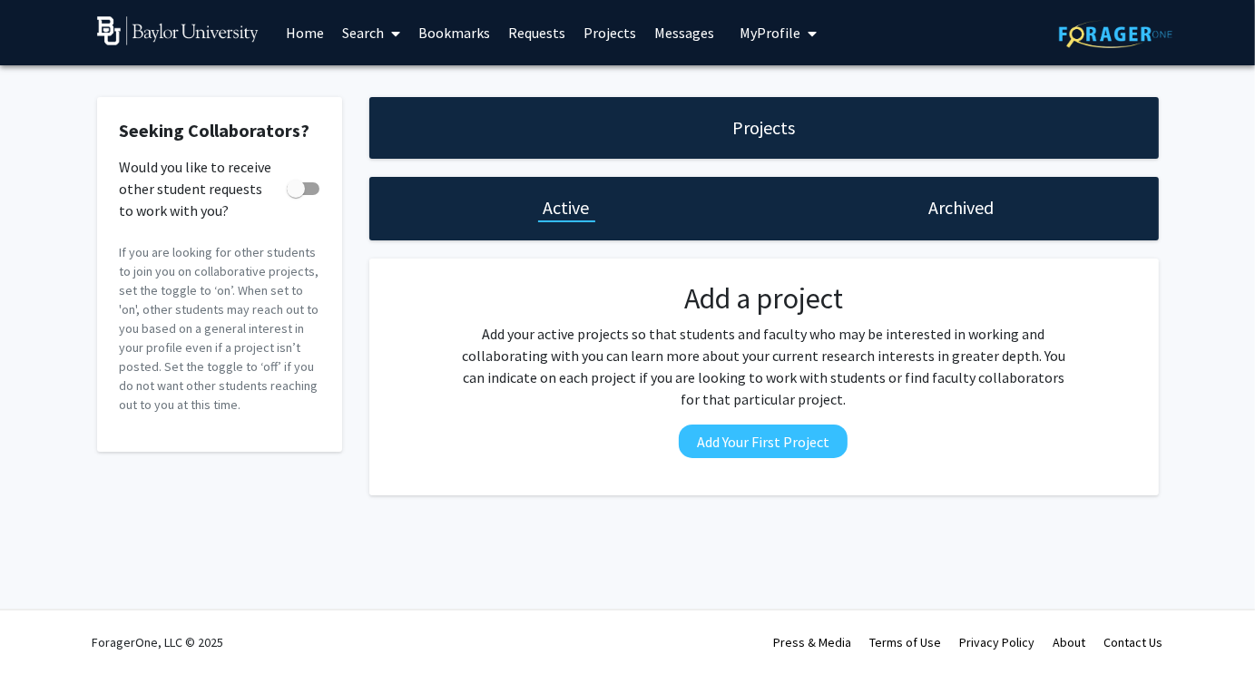
click at [381, 30] on link "Search" at bounding box center [371, 33] width 76 height 64
click at [418, 77] on span "Faculty/Staff" at bounding box center [399, 83] width 133 height 36
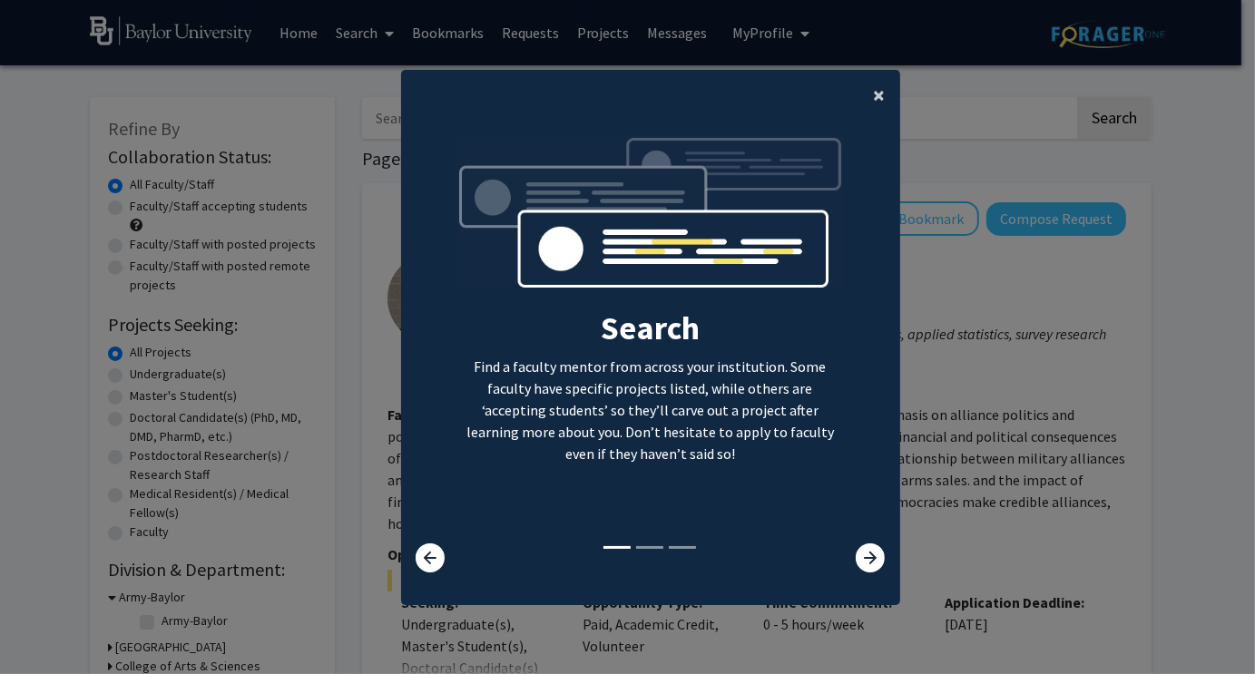
click at [865, 93] on button "×" at bounding box center [880, 95] width 41 height 51
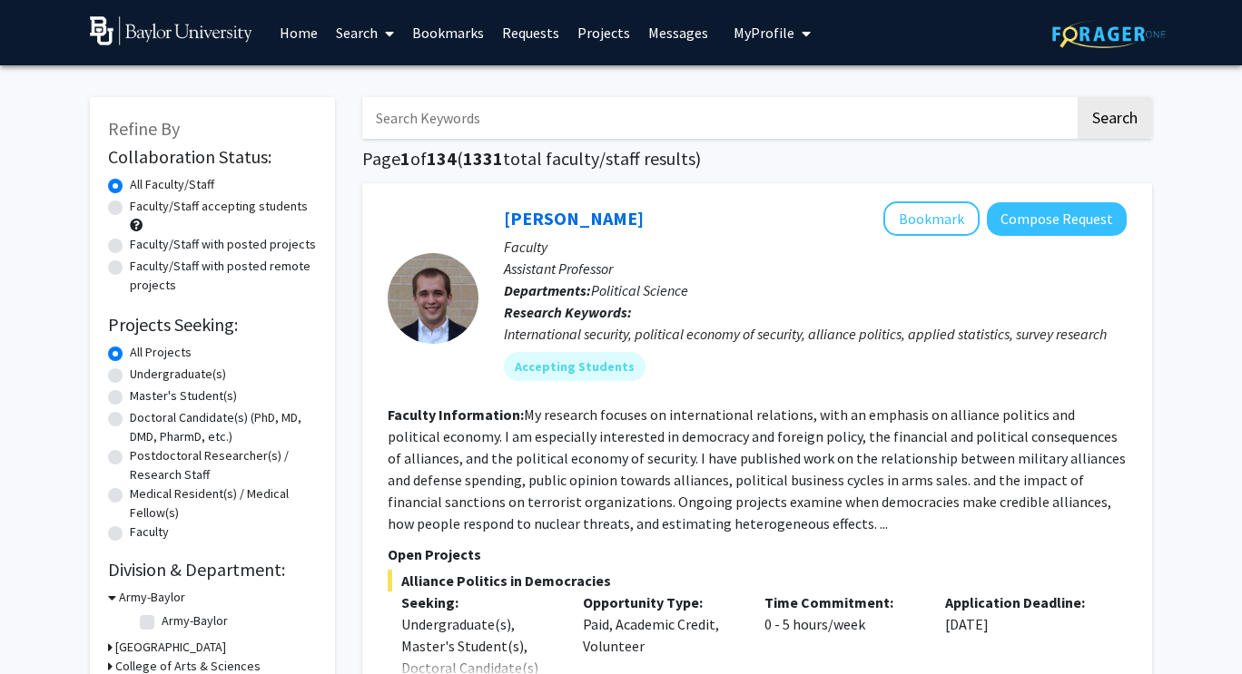
scroll to position [91, 0]
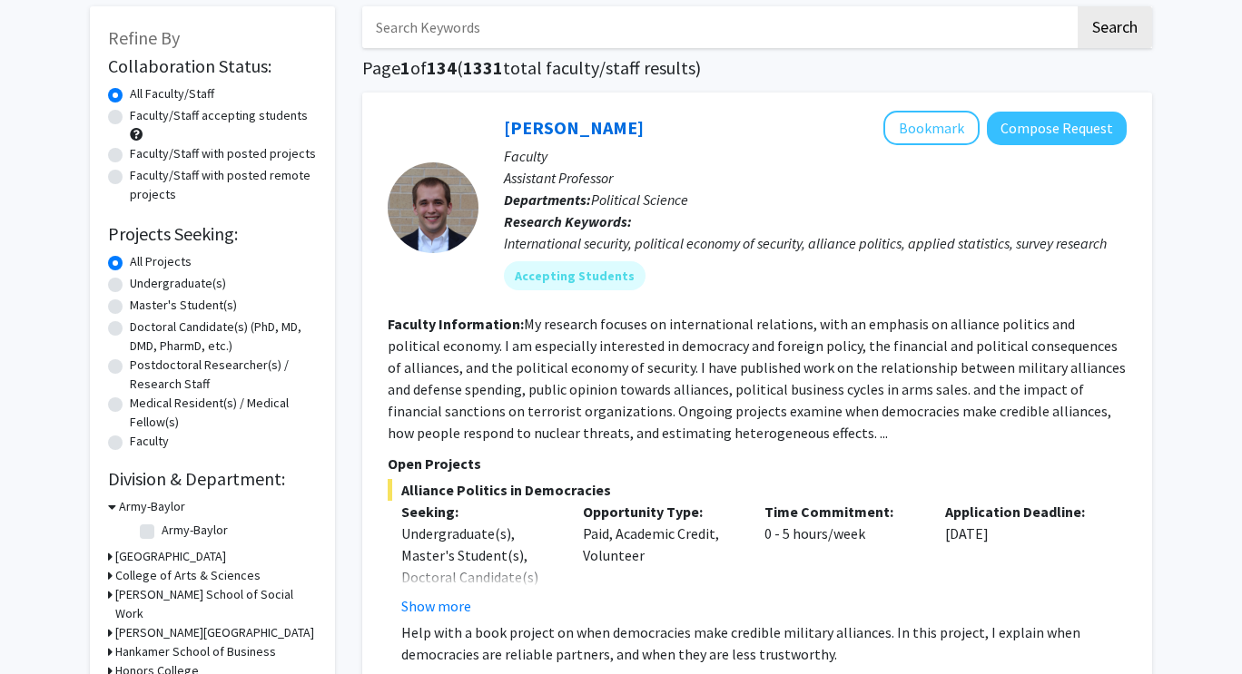
click at [130, 281] on label "Undergraduate(s)" at bounding box center [178, 283] width 96 height 19
click at [130, 281] on input "Undergraduate(s)" at bounding box center [136, 280] width 12 height 12
radio input "true"
